Goal: Task Accomplishment & Management: Use online tool/utility

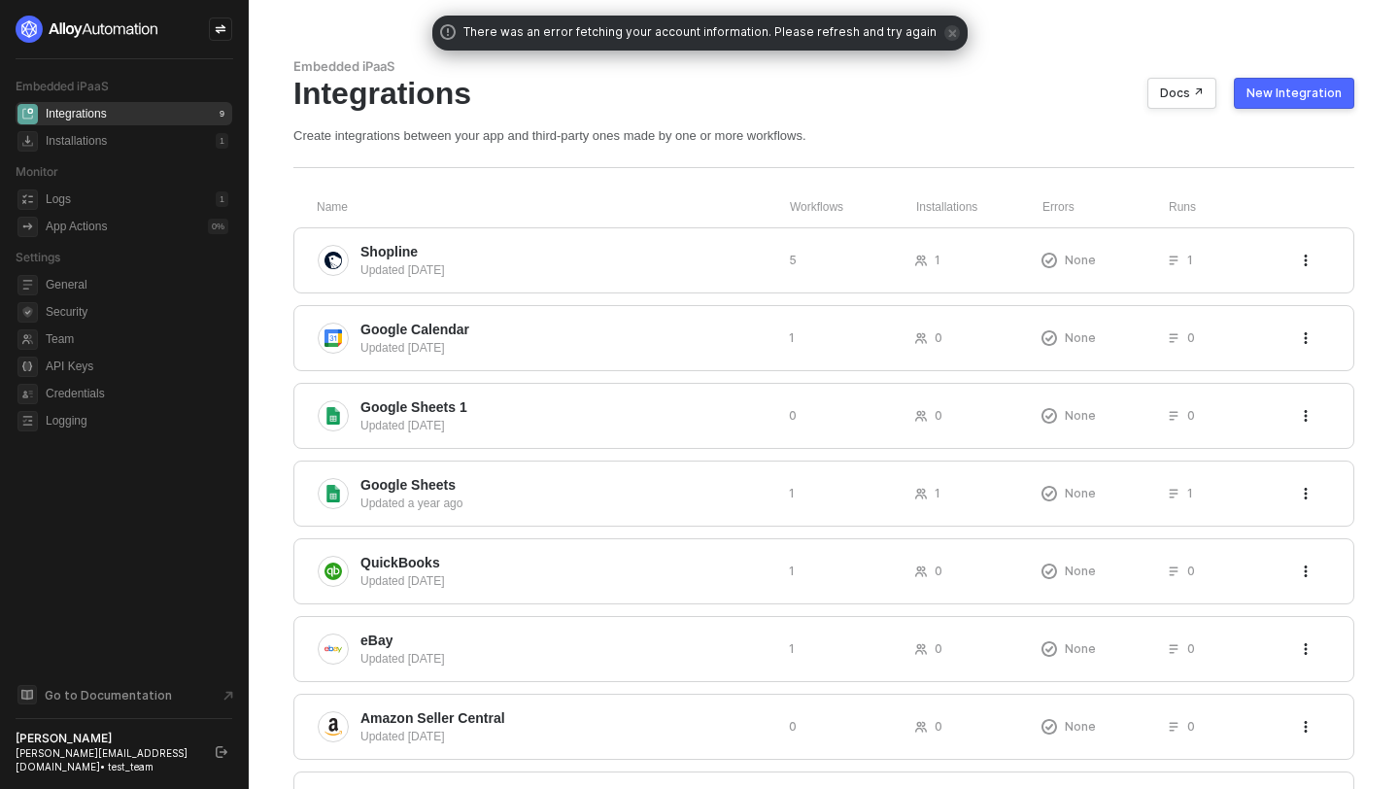
click at [218, 31] on icon "icon-swap" at bounding box center [221, 29] width 11 height 9
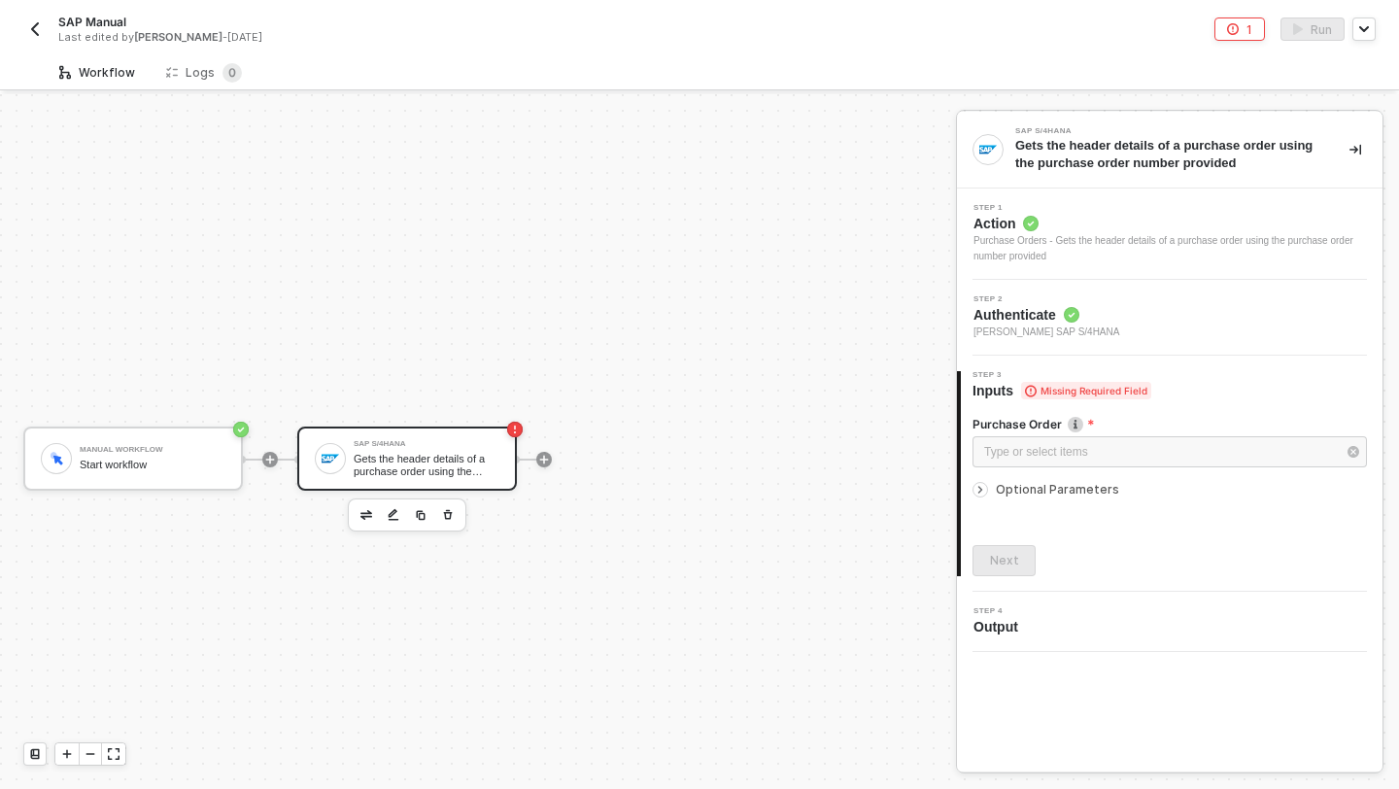
scroll to position [36, 0]
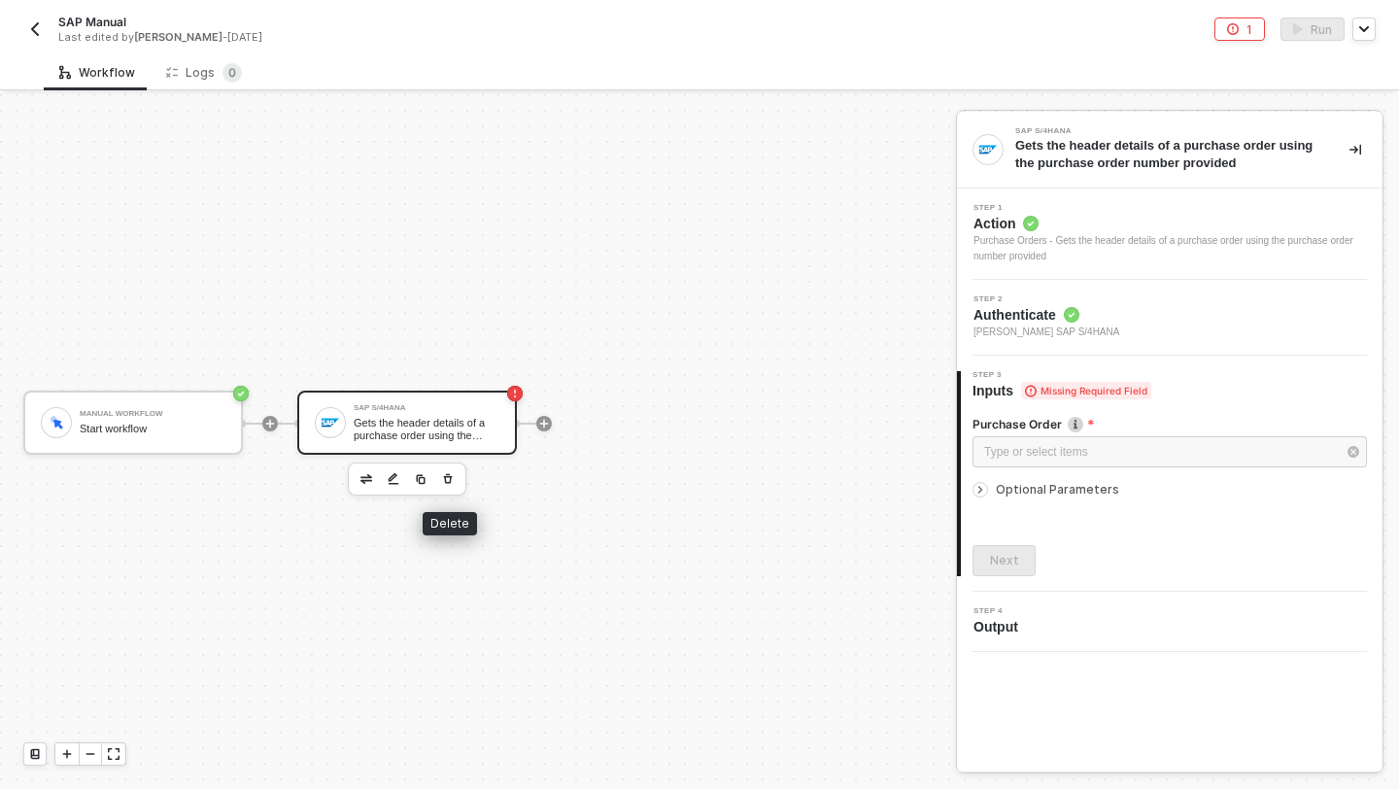
click at [449, 486] on icon "button" at bounding box center [448, 479] width 12 height 16
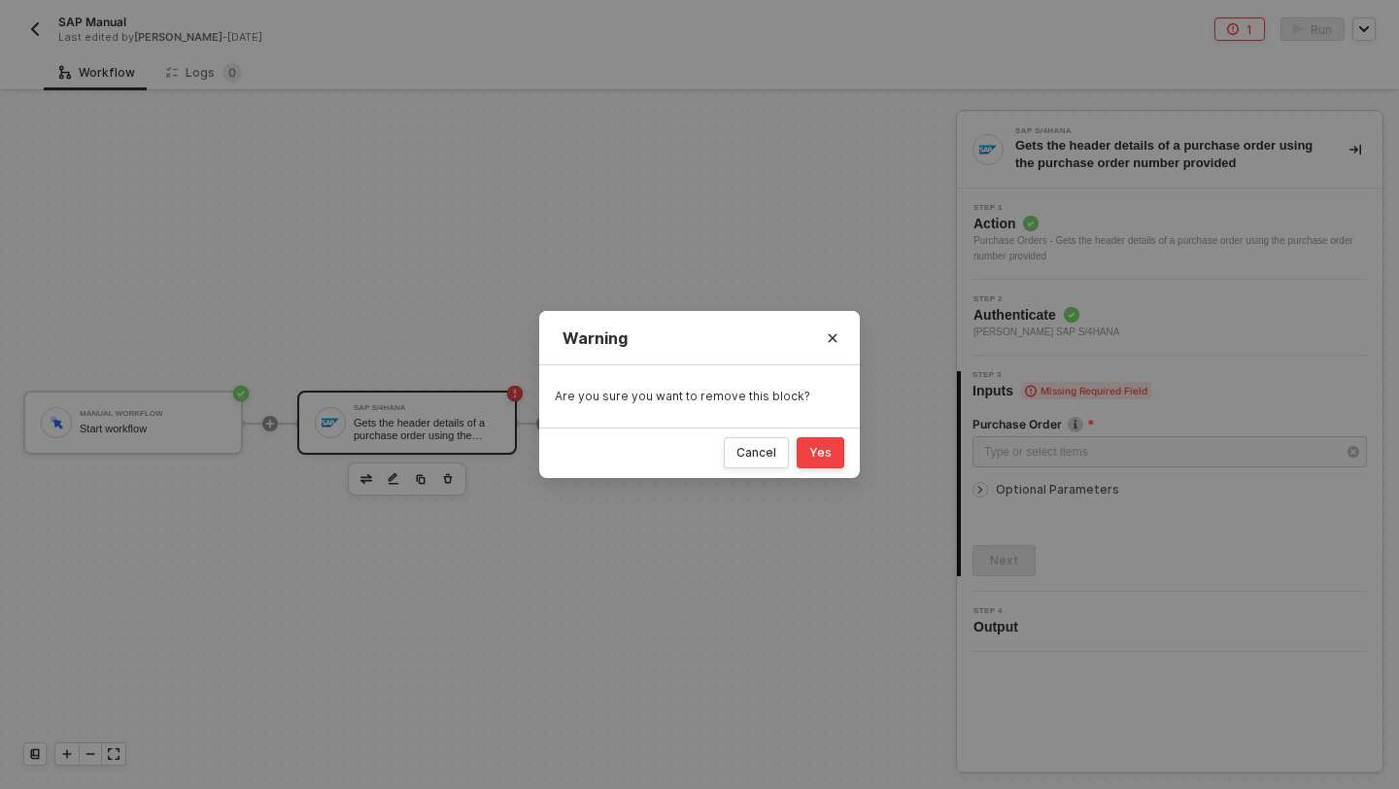
click at [808, 452] on button "Yes" at bounding box center [821, 452] width 48 height 31
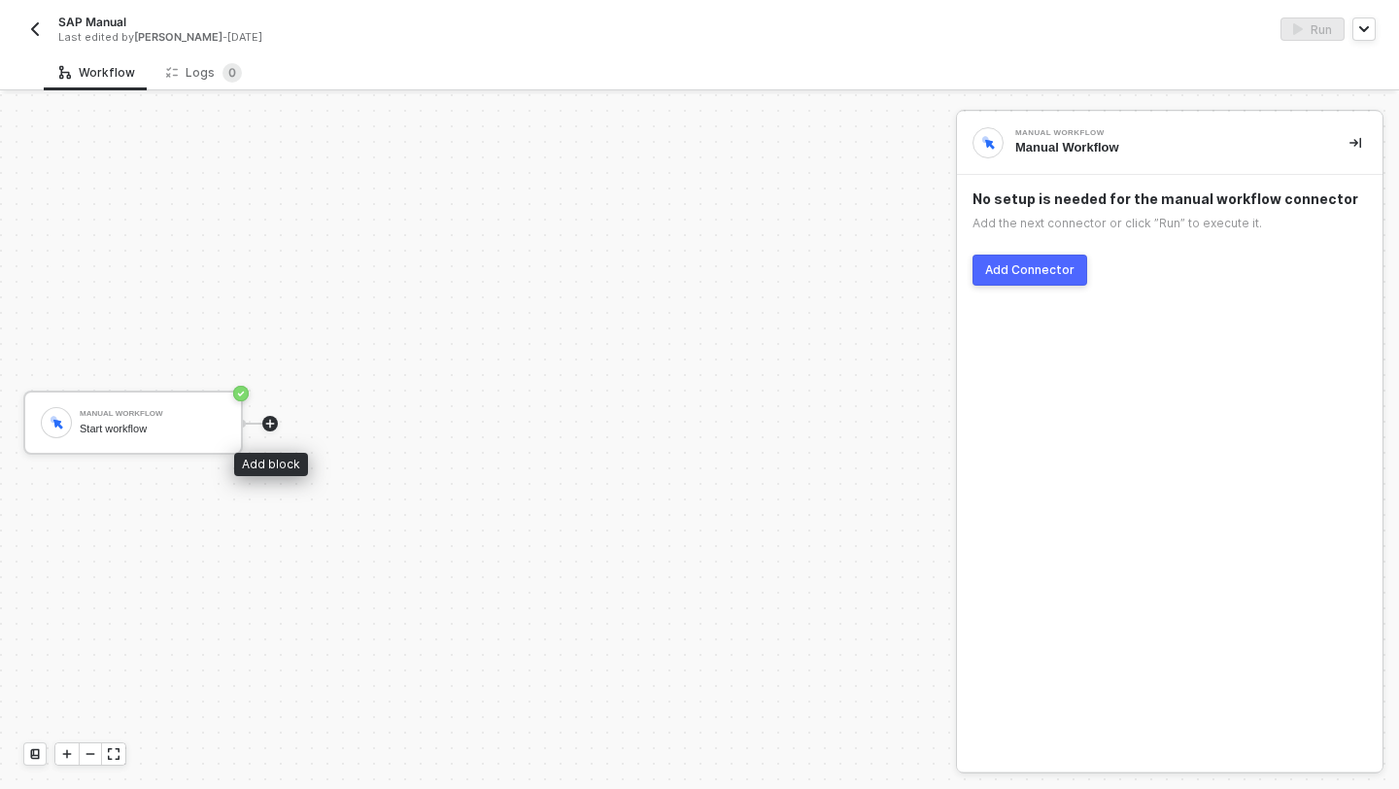
click at [269, 423] on icon "icon-play" at bounding box center [270, 424] width 9 height 9
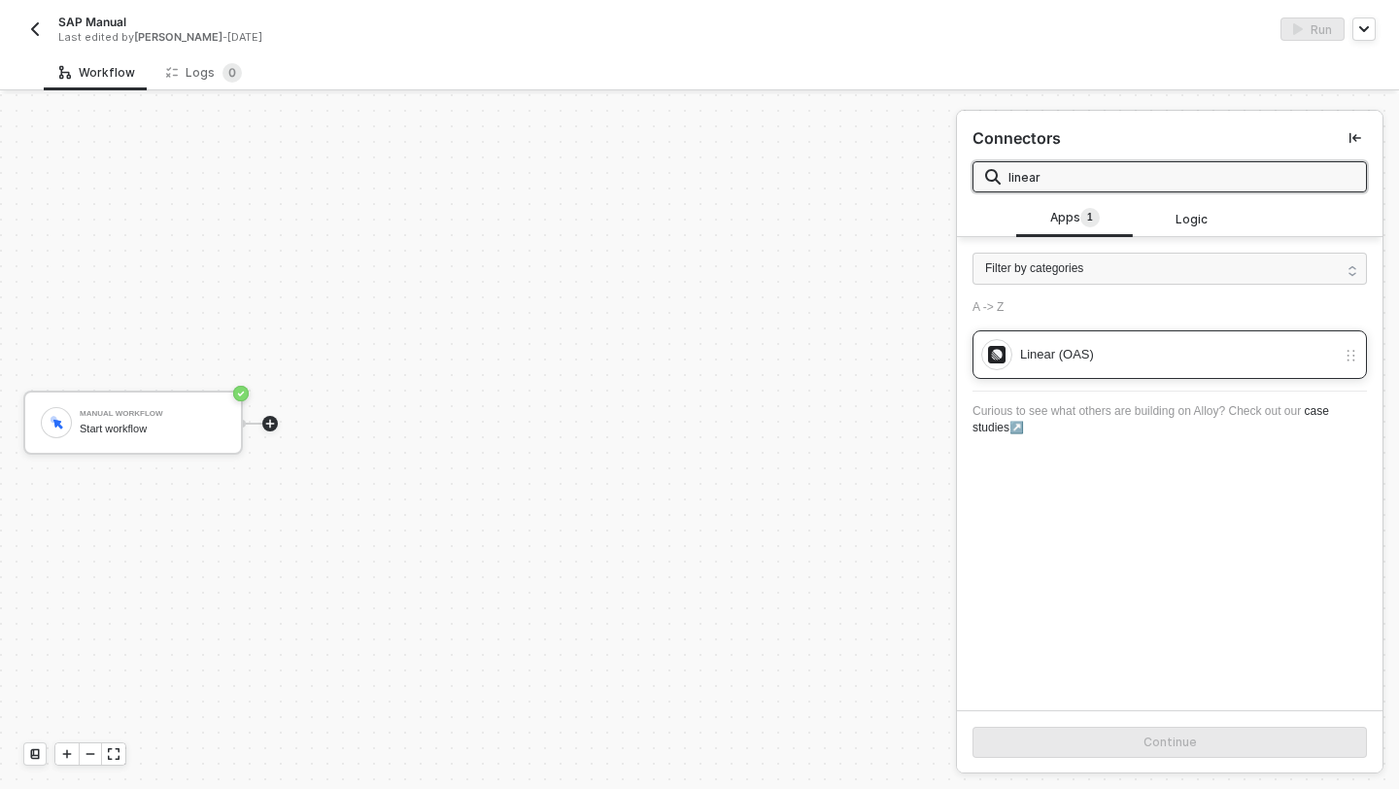
type input "linear"
click at [1090, 341] on div "Linear (OAS)" at bounding box center [1158, 354] width 355 height 31
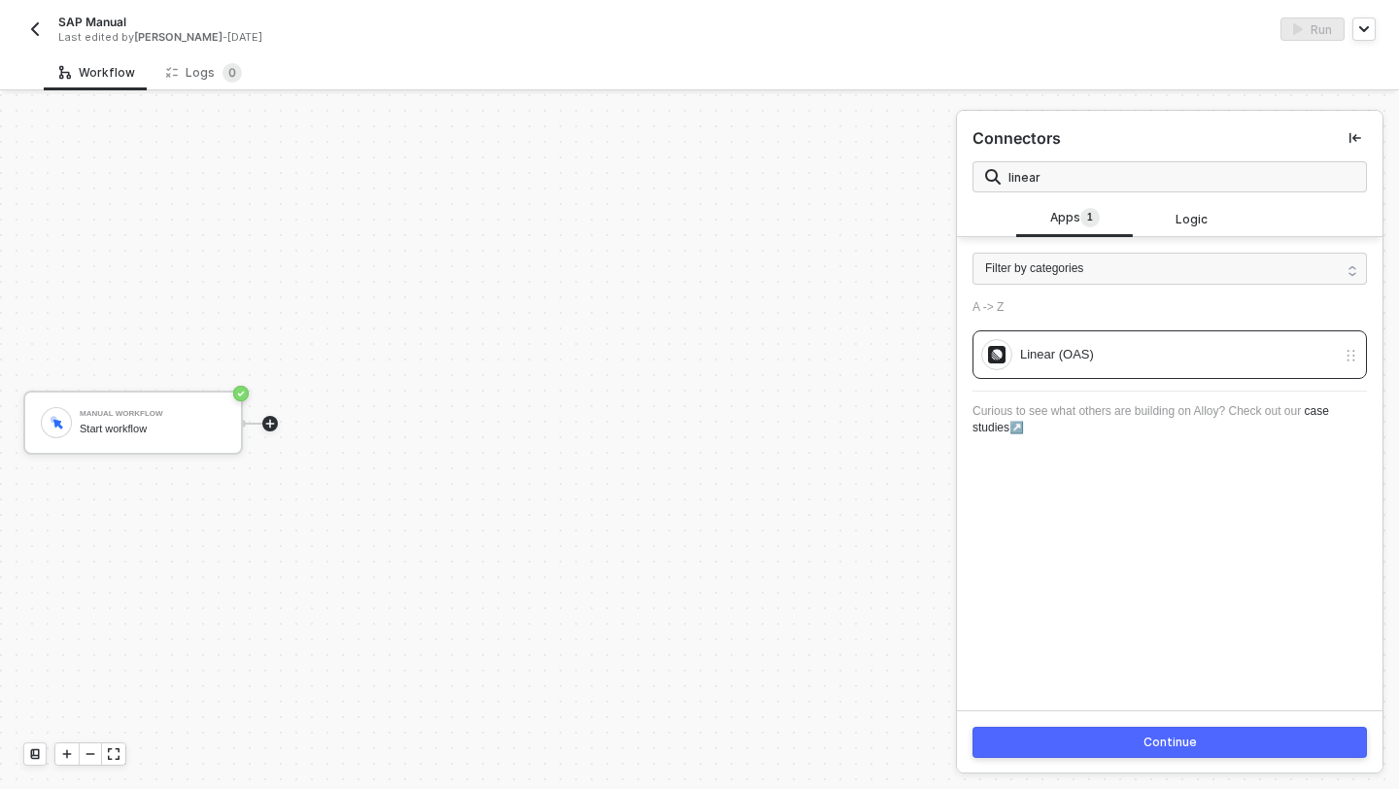
click at [1121, 722] on div "Continue" at bounding box center [1170, 741] width 426 height 63
click at [1122, 729] on button "Continue" at bounding box center [1170, 742] width 395 height 31
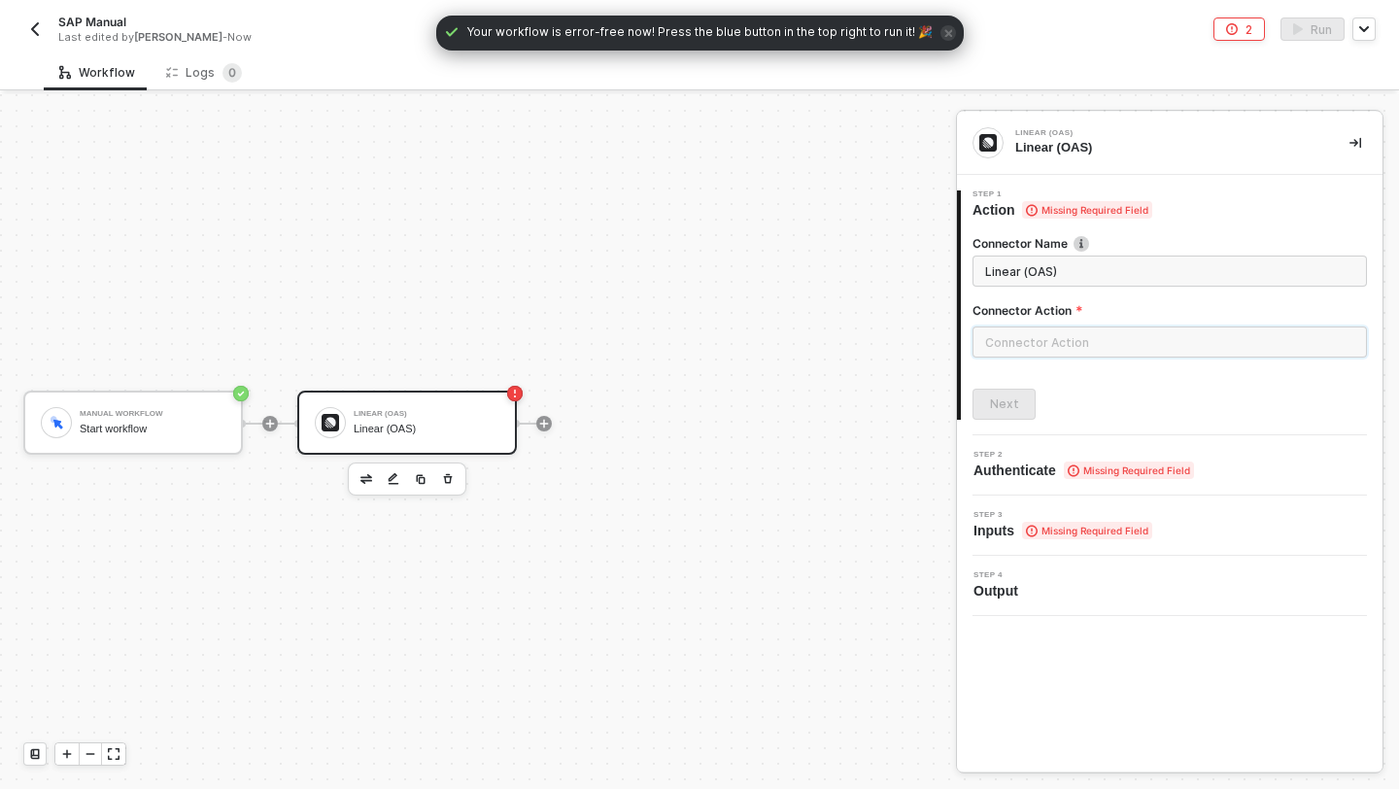
click at [981, 343] on input "text" at bounding box center [1170, 342] width 395 height 31
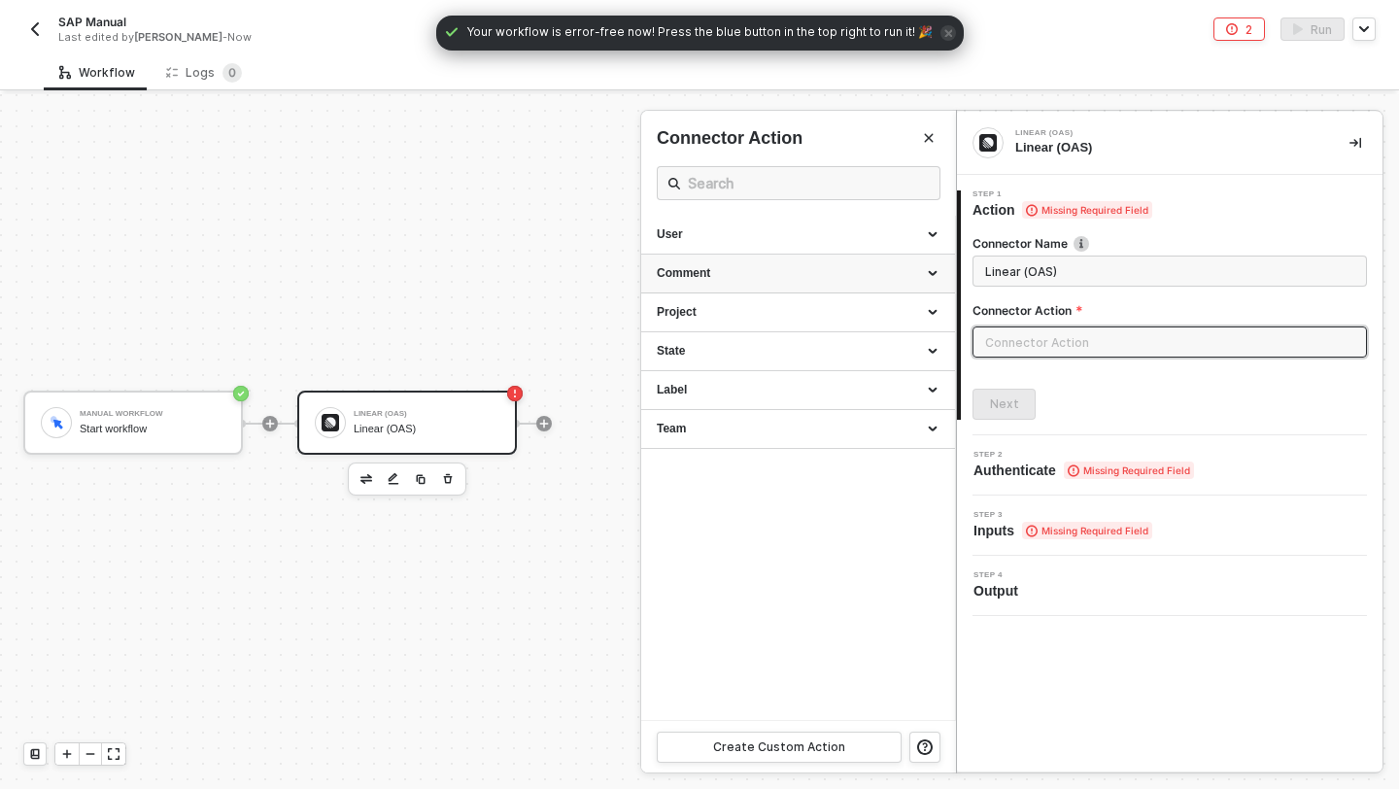
click at [709, 276] on div "Comment" at bounding box center [798, 273] width 283 height 17
click at [714, 308] on div "Create a Comment" at bounding box center [798, 310] width 283 height 17
type input "Create a comments."
type input "Comment - Create a Comment"
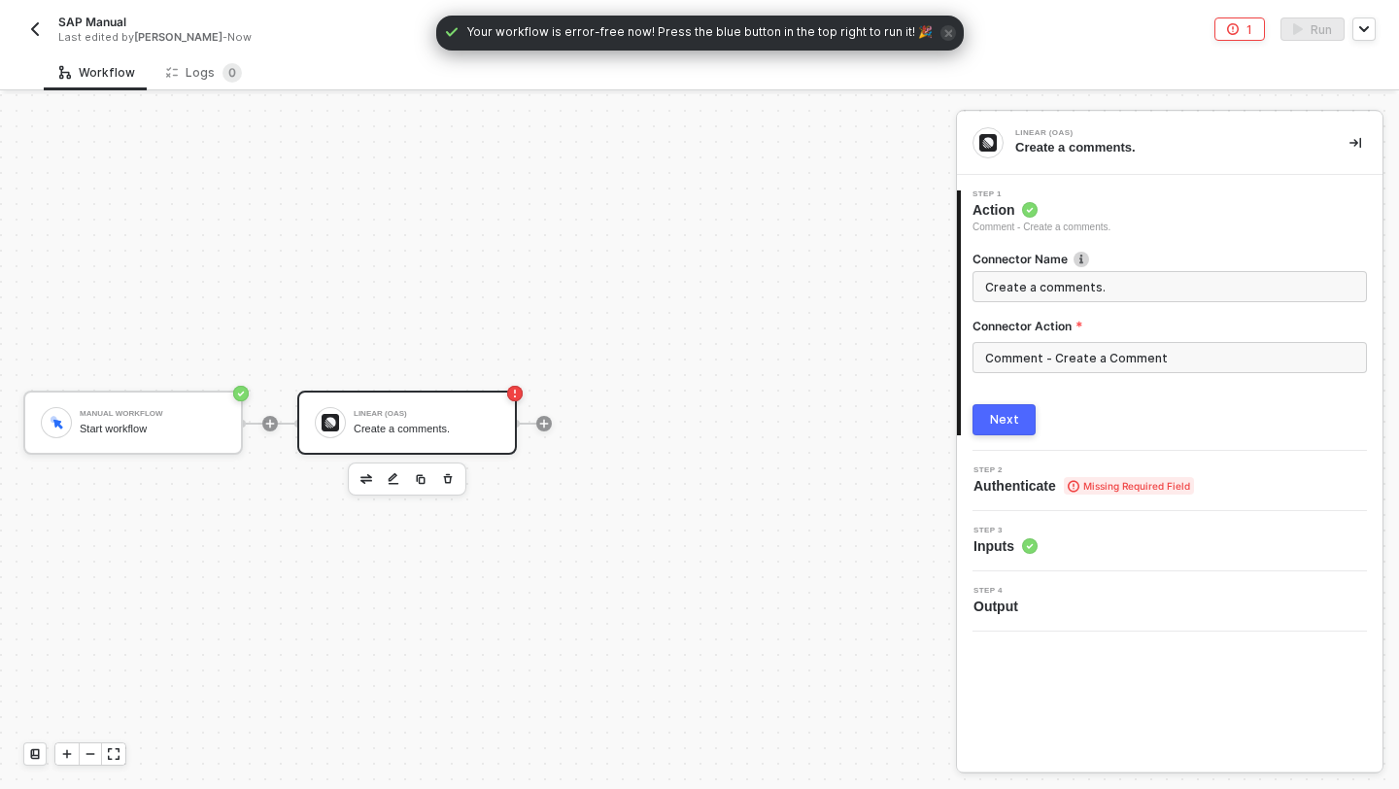
click at [1019, 408] on button "Next" at bounding box center [1004, 419] width 63 height 31
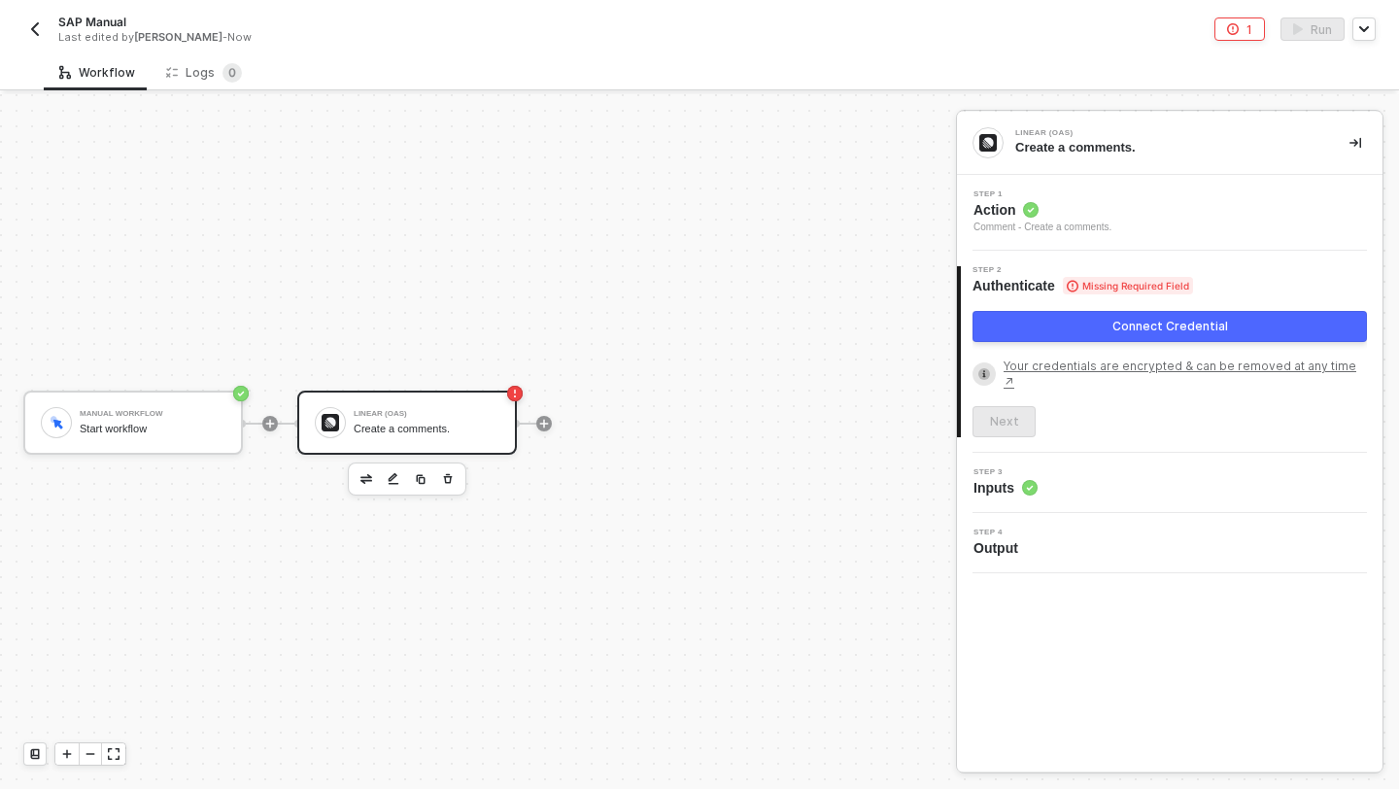
click at [1075, 340] on button "Connect Credential" at bounding box center [1170, 326] width 395 height 31
click at [1132, 327] on div "Connect Credential" at bounding box center [1171, 327] width 116 height 16
click at [1087, 330] on button "Connect Credential" at bounding box center [1170, 326] width 395 height 31
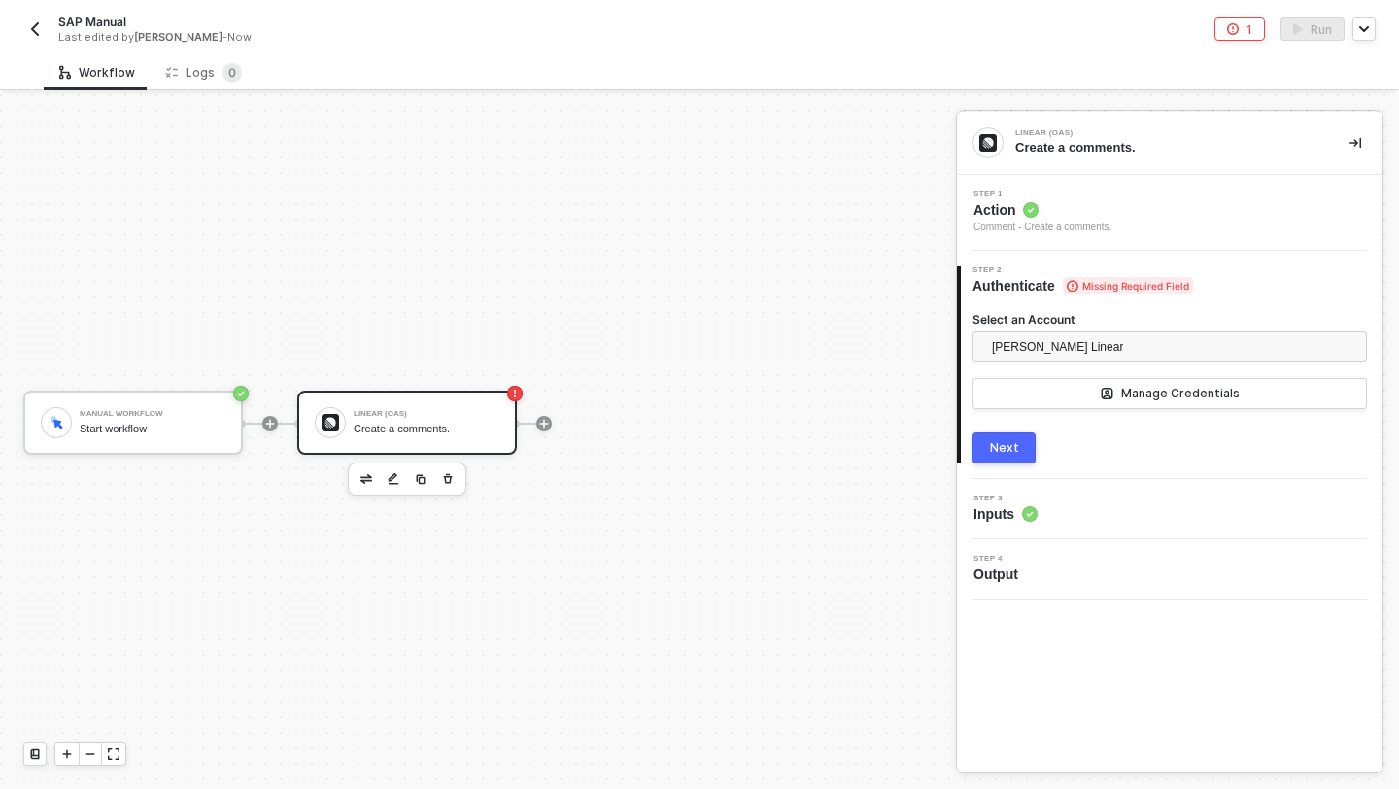
click at [794, 231] on div "Manual Workflow Start workflow Linear (OAS) Create a comments." at bounding box center [473, 423] width 947 height 731
